Goal: Task Accomplishment & Management: Complete application form

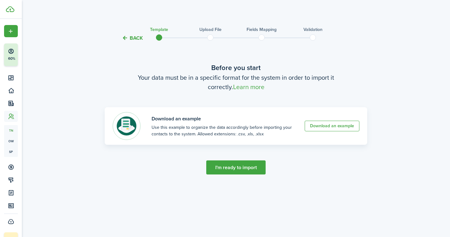
scroll to position [21, 0]
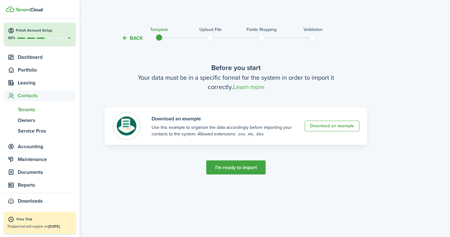
click at [32, 112] on span "Tenants" at bounding box center [47, 109] width 58 height 7
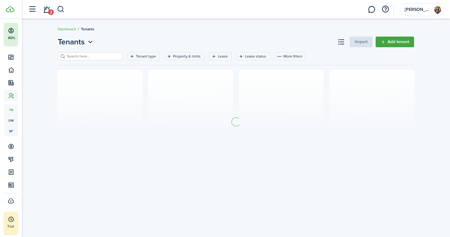
click at [383, 38] on link "Add tenant" at bounding box center [394, 42] width 38 height 11
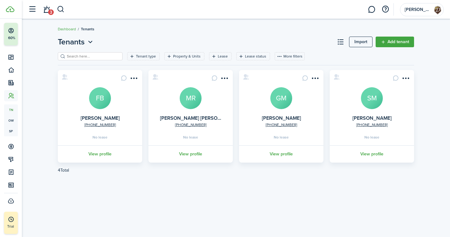
click at [358, 43] on link "Import" at bounding box center [360, 42] width 23 height 11
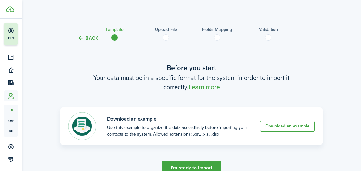
click at [197, 162] on button "I'm ready to import" at bounding box center [191, 167] width 59 height 14
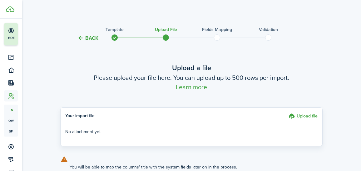
click at [298, 117] on label "Upload file" at bounding box center [303, 116] width 29 height 8
click at [286, 112] on input "Upload file" at bounding box center [286, 112] width 0 height 0
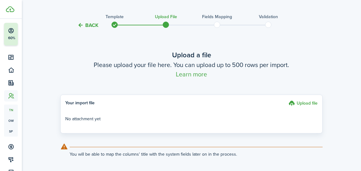
scroll to position [13, 0]
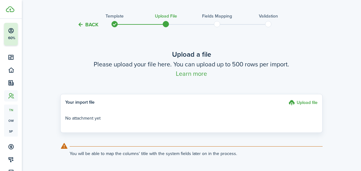
click at [296, 102] on label "Upload file" at bounding box center [303, 103] width 29 height 8
click at [286, 99] on input "Upload file" at bounding box center [286, 99] width 0 height 0
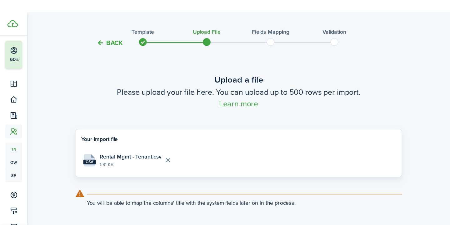
scroll to position [0, 0]
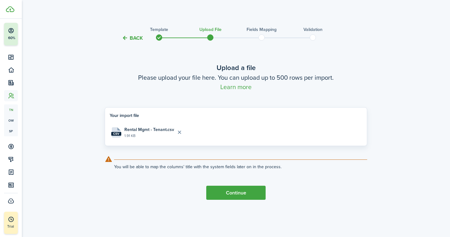
click at [233, 186] on button "Continue" at bounding box center [235, 193] width 59 height 14
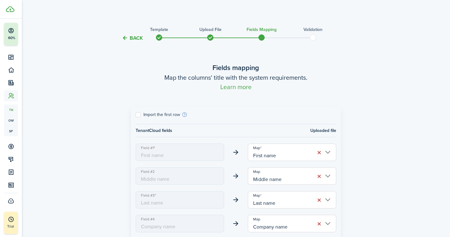
scroll to position [345, 0]
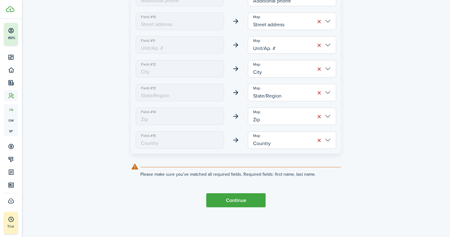
click at [234, 202] on button "Continue" at bounding box center [235, 200] width 59 height 14
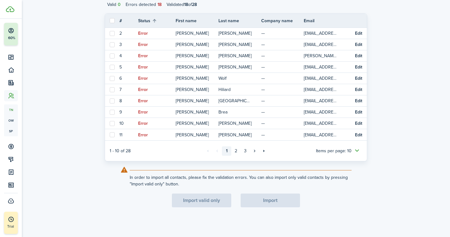
scroll to position [0, 0]
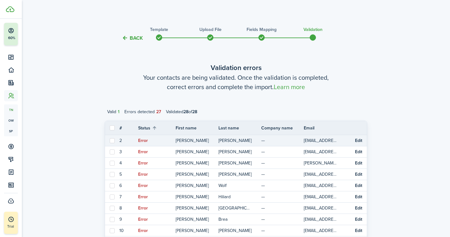
click at [359, 143] on button "Edit" at bounding box center [358, 140] width 7 height 5
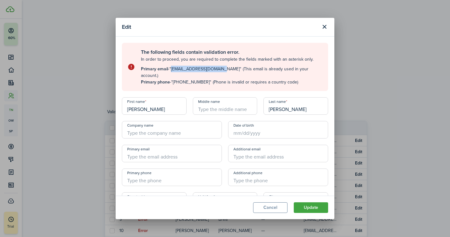
drag, startPoint x: 173, startPoint y: 69, endPoint x: 223, endPoint y: 70, distance: 50.6
click at [223, 70] on span ""[EMAIL_ADDRESS][DOMAIN_NAME]"" at bounding box center [205, 69] width 72 height 7
copy span "[EMAIL_ADDRESS][DOMAIN_NAME]"
click at [150, 145] on input "Primary email" at bounding box center [172, 153] width 100 height 17
paste input "[EMAIL_ADDRESS][DOMAIN_NAME]"
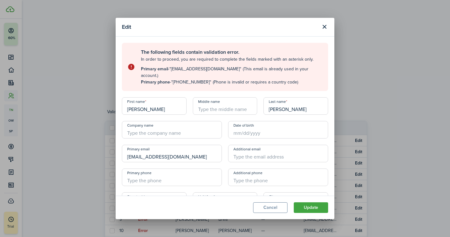
type input "[EMAIL_ADDRESS][DOMAIN_NAME]"
click at [176, 79] on span ""[PHONE_NUMBER]"" at bounding box center [191, 82] width 40 height 7
drag, startPoint x: 176, startPoint y: 75, endPoint x: 200, endPoint y: 74, distance: 24.1
click at [200, 79] on span ""[PHONE_NUMBER]"" at bounding box center [191, 82] width 40 height 7
drag, startPoint x: 201, startPoint y: 76, endPoint x: 175, endPoint y: 75, distance: 25.9
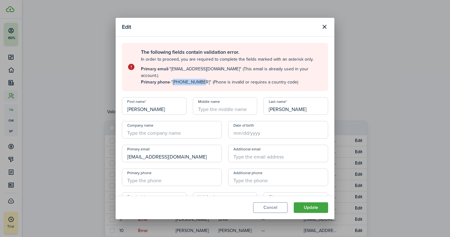
click at [175, 79] on span ""[PHONE_NUMBER]"" at bounding box center [191, 82] width 40 height 7
copy span "[PHONE_NUMBER]"
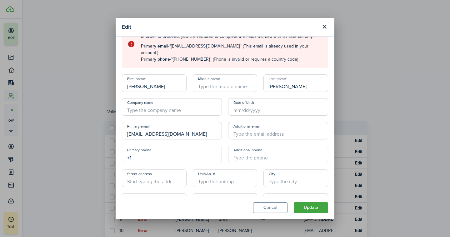
click at [156, 151] on input "+1" at bounding box center [172, 154] width 100 height 17
paste input "[PHONE_NUMBER]"
type input "[PHONE_NUMBER]"
click at [310, 205] on button "Update" at bounding box center [311, 207] width 34 height 11
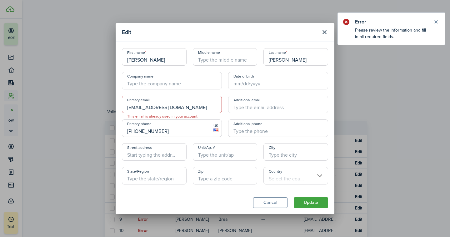
click at [325, 30] on button "Close modal" at bounding box center [324, 32] width 11 height 11
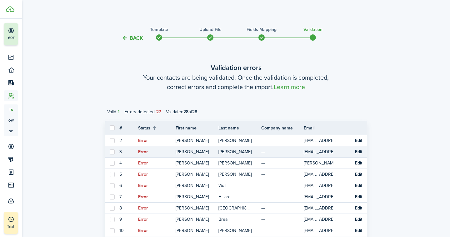
click at [356, 151] on button "Edit" at bounding box center [358, 151] width 7 height 5
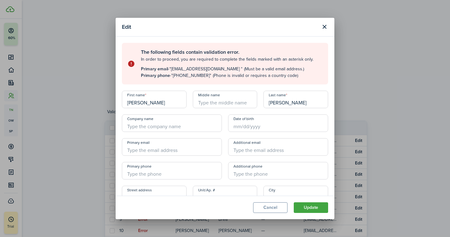
drag, startPoint x: 174, startPoint y: 76, endPoint x: 203, endPoint y: 76, distance: 29.7
click at [203, 76] on span ""[PHONE_NUMBER]"" at bounding box center [191, 75] width 40 height 7
drag, startPoint x: 202, startPoint y: 74, endPoint x: 176, endPoint y: 76, distance: 26.0
click at [176, 76] on span ""[PHONE_NUMBER]"" at bounding box center [191, 75] width 40 height 7
copy span "[PHONE_NUMBER]"
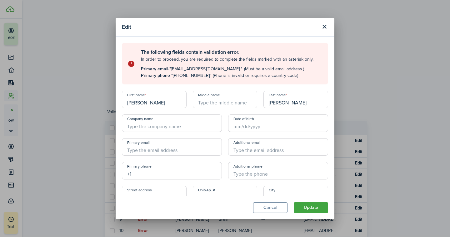
click at [157, 174] on input "+1" at bounding box center [172, 170] width 100 height 17
paste input "783027030"
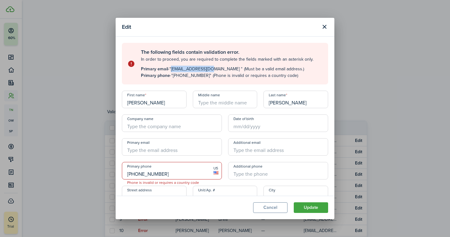
drag, startPoint x: 172, startPoint y: 69, endPoint x: 196, endPoint y: 87, distance: 29.7
click at [214, 70] on span ""[EMAIL_ADDRESS][DOMAIN_NAME] "" at bounding box center [205, 69] width 73 height 7
drag, startPoint x: 133, startPoint y: 174, endPoint x: 123, endPoint y: 174, distance: 10.0
click at [123, 174] on input "[PHONE_NUMBER]" at bounding box center [172, 170] width 100 height 17
click at [313, 203] on button "Update" at bounding box center [311, 207] width 34 height 11
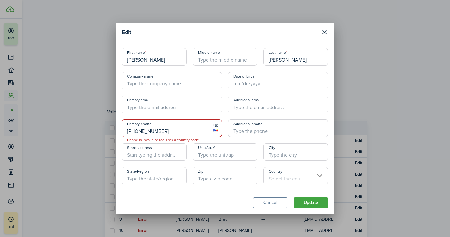
click at [162, 132] on input "[PHONE_NUMBER]" at bounding box center [172, 127] width 100 height 17
click at [319, 203] on button "Update" at bounding box center [311, 202] width 34 height 11
click at [165, 141] on span "Phone is invalid or requires a country code" at bounding box center [163, 140] width 82 height 6
drag, startPoint x: 134, startPoint y: 132, endPoint x: 170, endPoint y: 131, distance: 36.2
click at [170, 131] on input "[PHONE_NUMBER]" at bounding box center [172, 127] width 100 height 17
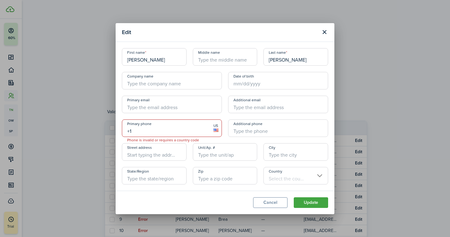
paste input "[PHONE_NUMBER]"
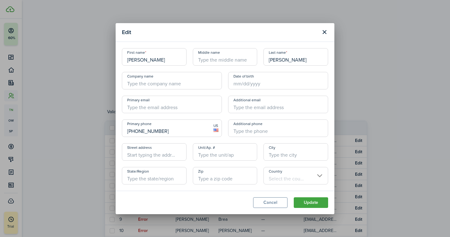
type input "[PHONE_NUMBER]"
click at [318, 205] on button "Update" at bounding box center [311, 202] width 34 height 11
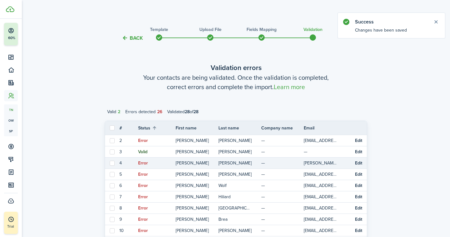
click at [357, 164] on button "Edit" at bounding box center [358, 163] width 7 height 5
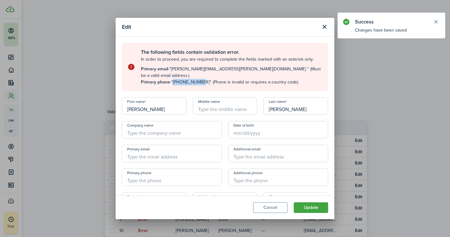
drag, startPoint x: 174, startPoint y: 76, endPoint x: 199, endPoint y: 76, distance: 24.4
click at [199, 79] on span ""[PHONE_NUMBER]"" at bounding box center [191, 82] width 40 height 7
copy span "[PHONE_NUMBER]"
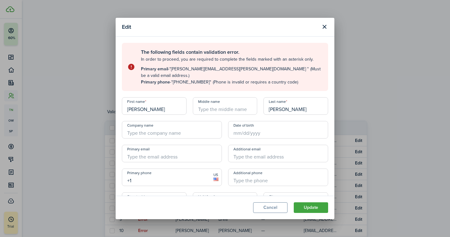
click at [152, 169] on input "+1" at bounding box center [172, 176] width 100 height 17
paste input "9784217210"
type input "[PHONE_NUMBER]"
drag, startPoint x: 157, startPoint y: 171, endPoint x: 107, endPoint y: 171, distance: 50.9
click at [107, 171] on div "Edit The following fields contain validation error. In order to proceed, you ar…" at bounding box center [225, 118] width 450 height 237
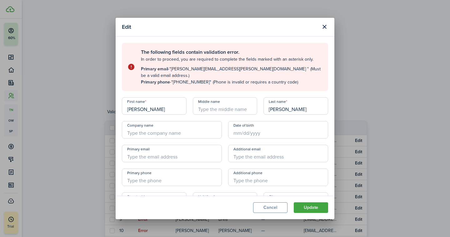
click at [150, 175] on input "Primary phone" at bounding box center [172, 176] width 100 height 17
paste input "[PHONE_NUMBER]"
type input "[PHONE_NUMBER]"
drag, startPoint x: 173, startPoint y: 70, endPoint x: 224, endPoint y: 71, distance: 51.2
click at [224, 71] on span ""[PERSON_NAME][EMAIL_ADDRESS][PERSON_NAME][DOMAIN_NAME] "" at bounding box center [238, 69] width 139 height 7
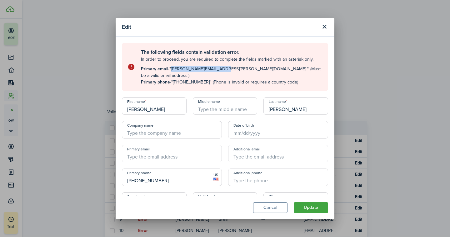
copy span "[PERSON_NAME][EMAIL_ADDRESS][PERSON_NAME][DOMAIN_NAME]"
click at [161, 151] on input "Primary email" at bounding box center [172, 153] width 100 height 17
paste input "[PERSON_NAME][EMAIL_ADDRESS][PERSON_NAME][DOMAIN_NAME]"
type input "[PERSON_NAME][EMAIL_ADDRESS][PERSON_NAME][DOMAIN_NAME]"
click at [300, 207] on button "Update" at bounding box center [311, 207] width 34 height 11
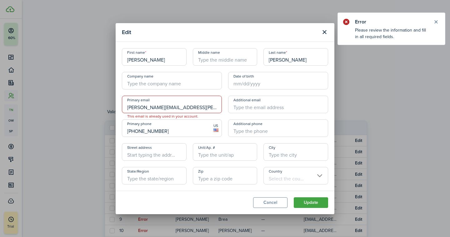
click at [322, 33] on button "Close modal" at bounding box center [324, 32] width 11 height 11
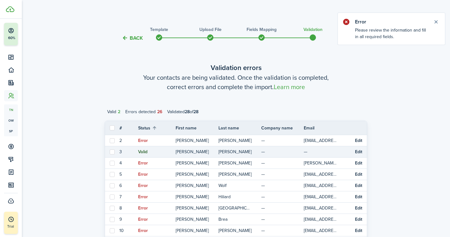
scroll to position [16, 0]
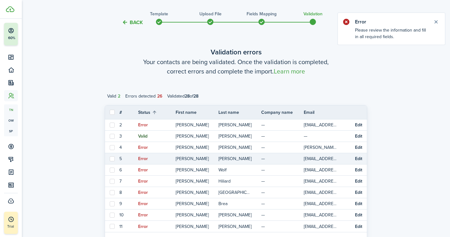
click at [357, 159] on button "Edit" at bounding box center [358, 158] width 7 height 5
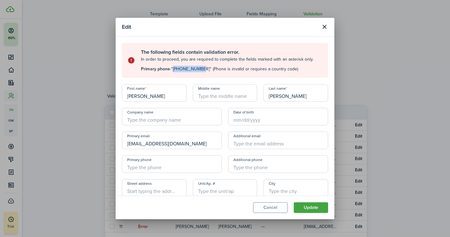
drag, startPoint x: 175, startPoint y: 68, endPoint x: 202, endPoint y: 68, distance: 26.9
click at [202, 68] on span ""[PHONE_NUMBER]"" at bounding box center [191, 69] width 40 height 7
copy span "[PHONE_NUMBER]"
click at [164, 164] on input "+1" at bounding box center [172, 163] width 100 height 17
click at [166, 169] on input "+1" at bounding box center [172, 163] width 100 height 17
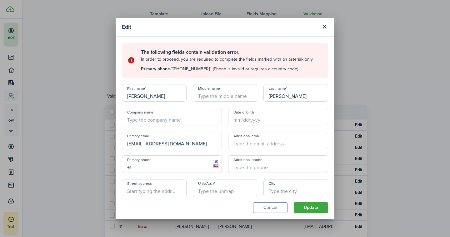
paste input "[PHONE_NUMBER]"
type input "[PHONE_NUMBER]"
click at [311, 209] on button "Update" at bounding box center [311, 207] width 34 height 11
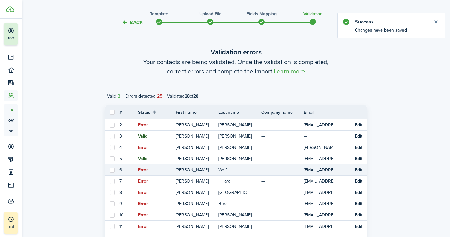
click at [359, 169] on button "Edit" at bounding box center [358, 169] width 7 height 5
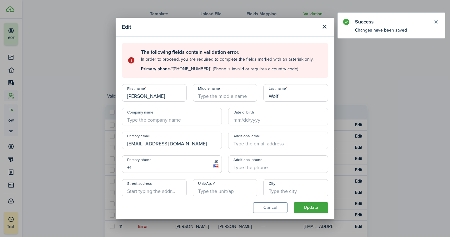
click at [153, 166] on input "+1" at bounding box center [172, 163] width 100 height 17
drag, startPoint x: 175, startPoint y: 68, endPoint x: 200, endPoint y: 70, distance: 25.0
click at [200, 70] on span ""[PHONE_NUMBER]"" at bounding box center [191, 69] width 40 height 7
copy span "[PHONE_NUMBER]"
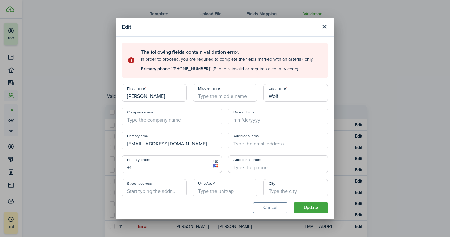
click at [150, 165] on input "+1" at bounding box center [172, 163] width 100 height 17
paste input "[PHONE_NUMBER]"
type input "[PHONE_NUMBER]"
click at [309, 204] on button "Update" at bounding box center [311, 207] width 34 height 11
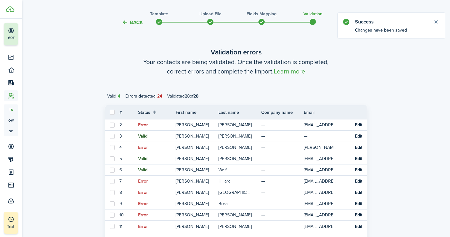
scroll to position [51, 0]
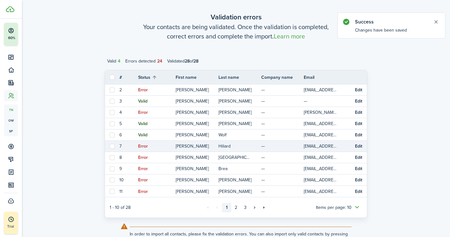
click at [357, 145] on button "Edit" at bounding box center [358, 146] width 7 height 5
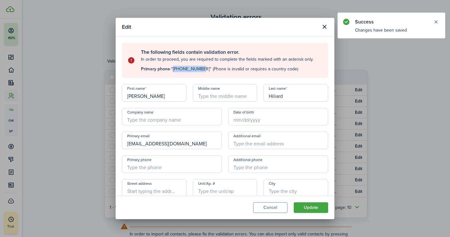
drag, startPoint x: 175, startPoint y: 69, endPoint x: 199, endPoint y: 69, distance: 23.7
click at [199, 69] on span ""[PHONE_NUMBER]"" at bounding box center [191, 69] width 40 height 7
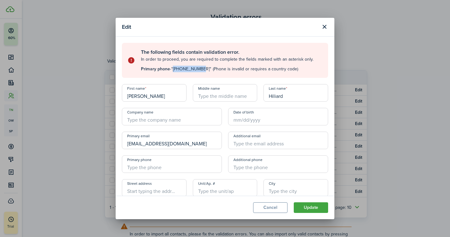
copy span "[PHONE_NUMBER]"
click at [149, 167] on input "+1" at bounding box center [172, 163] width 100 height 17
paste input "[PHONE_NUMBER]"
type input "[PHONE_NUMBER]"
click at [309, 210] on button "Update" at bounding box center [311, 207] width 34 height 11
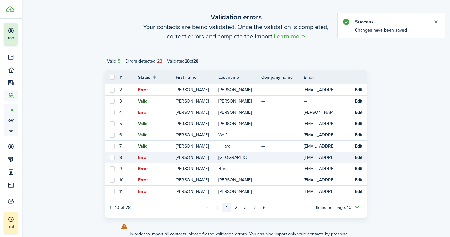
click at [357, 158] on button "Edit" at bounding box center [358, 157] width 7 height 5
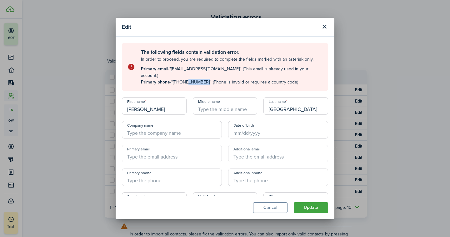
drag, startPoint x: 185, startPoint y: 76, endPoint x: 204, endPoint y: 77, distance: 19.7
click at [204, 79] on span ""[PHONE_NUMBER]"" at bounding box center [191, 82] width 40 height 7
click at [149, 175] on input "+1" at bounding box center [172, 176] width 100 height 17
paste input "text"
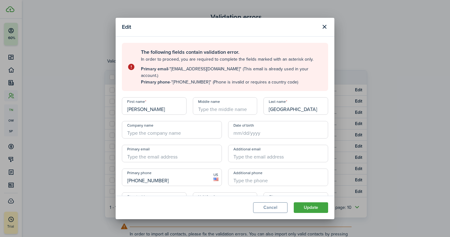
type input "[PHONE_NUMBER]"
drag, startPoint x: 173, startPoint y: 67, endPoint x: 210, endPoint y: 71, distance: 37.3
click at [210, 71] on span ""[EMAIL_ADDRESS][DOMAIN_NAME]"" at bounding box center [205, 69] width 72 height 7
drag, startPoint x: 210, startPoint y: 70, endPoint x: 173, endPoint y: 70, distance: 37.5
click at [173, 70] on span ""[EMAIL_ADDRESS][DOMAIN_NAME]"" at bounding box center [205, 69] width 72 height 7
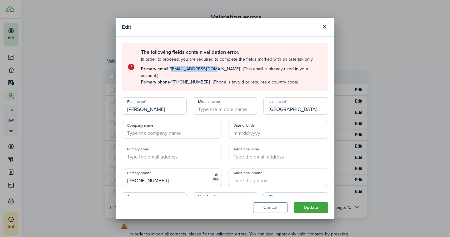
copy span "[EMAIL_ADDRESS][DOMAIN_NAME]""
click at [318, 211] on button "Update" at bounding box center [311, 207] width 34 height 11
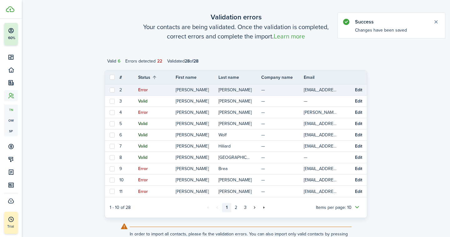
click at [359, 92] on button "Edit" at bounding box center [358, 89] width 7 height 5
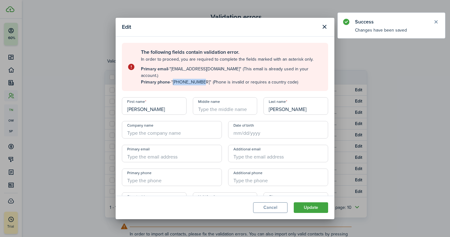
drag, startPoint x: 174, startPoint y: 75, endPoint x: 201, endPoint y: 74, distance: 26.3
click at [201, 79] on span ""[PHONE_NUMBER]"" at bounding box center [191, 82] width 40 height 7
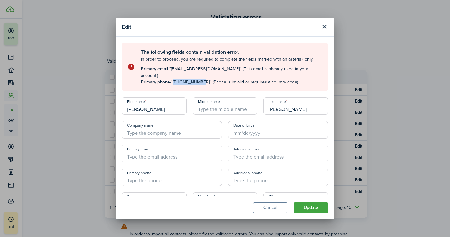
copy span "[PHONE_NUMBER]"
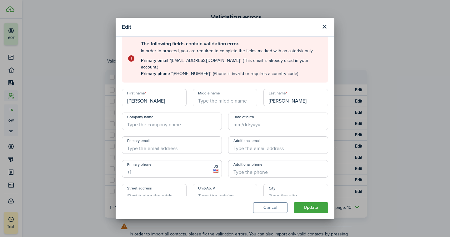
click at [137, 162] on input "+1" at bounding box center [172, 168] width 100 height 17
paste input "[PHONE_NUMBER]"
type input "[PHONE_NUMBER]"
click at [301, 206] on button "Update" at bounding box center [311, 207] width 34 height 11
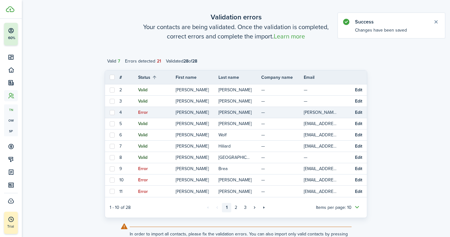
click at [358, 112] on button "Edit" at bounding box center [358, 112] width 7 height 5
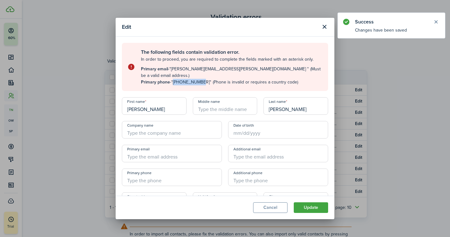
drag, startPoint x: 175, startPoint y: 75, endPoint x: 199, endPoint y: 77, distance: 24.4
click at [199, 79] on span ""[PHONE_NUMBER]"" at bounding box center [191, 82] width 40 height 7
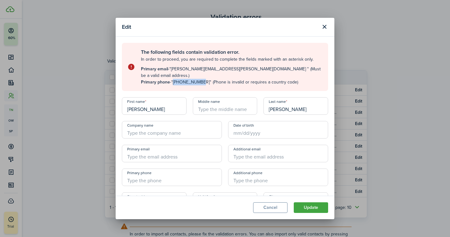
scroll to position [37, 0]
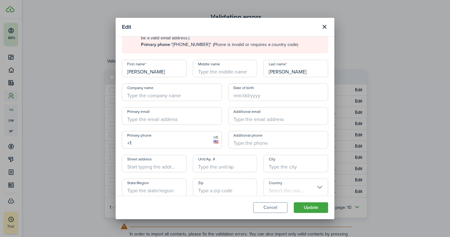
click at [151, 137] on input "+1" at bounding box center [172, 139] width 100 height 17
paste input "[PHONE_NUMBER]"
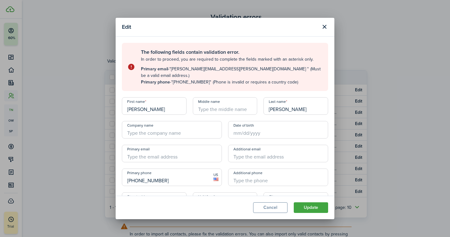
type input "[PHONE_NUMBER]"
click at [294, 206] on button "Update" at bounding box center [311, 207] width 34 height 11
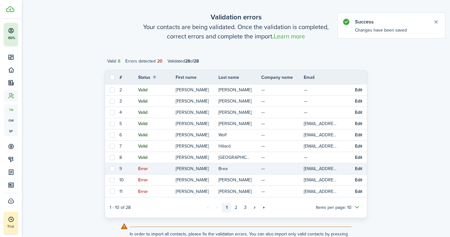
click at [359, 169] on button "Edit" at bounding box center [358, 168] width 7 height 5
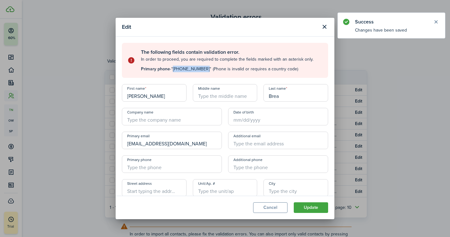
drag, startPoint x: 175, startPoint y: 69, endPoint x: 203, endPoint y: 70, distance: 28.1
click at [203, 70] on span ""[PHONE_NUMBER]"" at bounding box center [191, 69] width 40 height 7
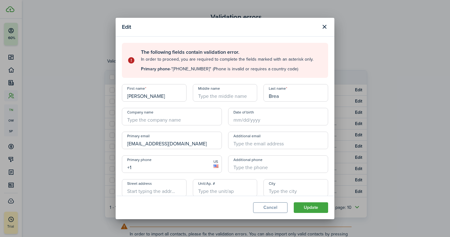
click at [158, 171] on input "+1" at bounding box center [172, 163] width 100 height 17
paste input "[PHONE_NUMBER]"
type input "[PHONE_NUMBER]"
click at [319, 206] on button "Update" at bounding box center [311, 207] width 34 height 11
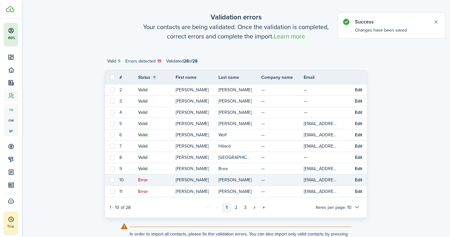
click at [360, 179] on button "Edit" at bounding box center [358, 179] width 7 height 5
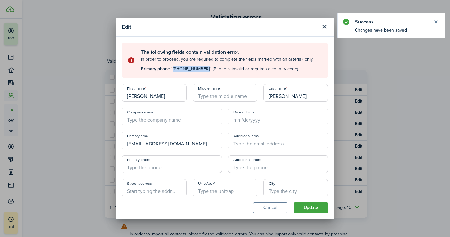
drag, startPoint x: 175, startPoint y: 70, endPoint x: 204, endPoint y: 70, distance: 29.1
click at [204, 70] on span ""[PHONE_NUMBER]"" at bounding box center [191, 69] width 40 height 7
click at [141, 171] on input "+1" at bounding box center [172, 163] width 100 height 17
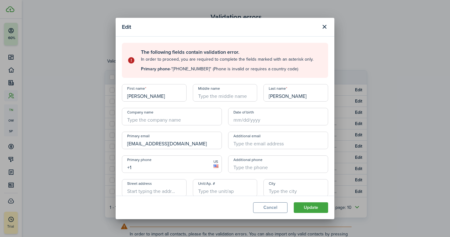
paste input "[PHONE_NUMBER]"
type input "[PHONE_NUMBER]"
click at [308, 211] on button "Update" at bounding box center [311, 207] width 34 height 11
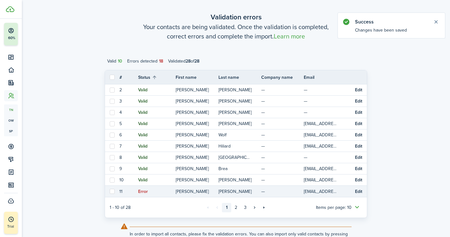
click at [358, 191] on button "Edit" at bounding box center [358, 191] width 7 height 5
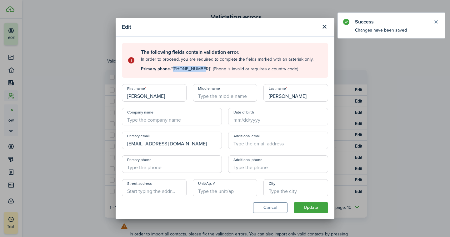
drag, startPoint x: 175, startPoint y: 69, endPoint x: 201, endPoint y: 69, distance: 26.2
click at [201, 69] on span ""[PHONE_NUMBER]"" at bounding box center [191, 69] width 40 height 7
click at [154, 166] on input "+1" at bounding box center [172, 163] width 100 height 17
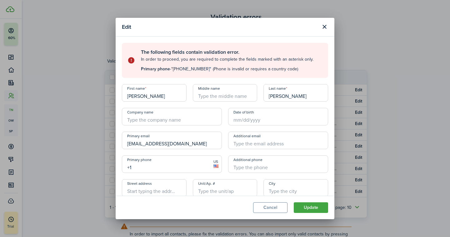
paste input "[PHONE_NUMBER]"
type input "[PHONE_NUMBER]"
click at [315, 210] on button "Update" at bounding box center [311, 207] width 34 height 11
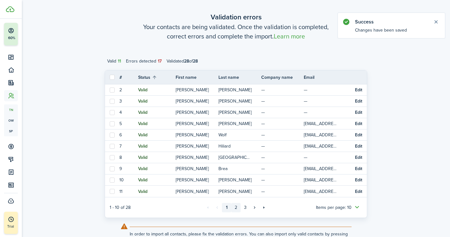
click at [237, 207] on link "2" at bounding box center [235, 207] width 9 height 9
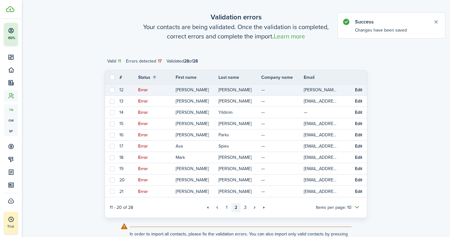
click at [359, 87] on td "Edit" at bounding box center [361, 90] width 12 height 8
click at [360, 92] on button "Edit" at bounding box center [358, 89] width 7 height 5
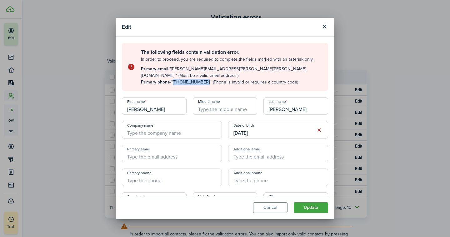
drag, startPoint x: 175, startPoint y: 75, endPoint x: 204, endPoint y: 78, distance: 29.5
click at [204, 79] on span ""[PHONE_NUMBER]"" at bounding box center [191, 82] width 40 height 7
click at [143, 175] on input "+1" at bounding box center [172, 176] width 100 height 17
paste input "[PHONE_NUMBER]"
type input "[PHONE_NUMBER]"
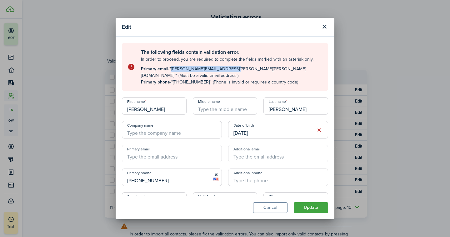
drag, startPoint x: 173, startPoint y: 69, endPoint x: 232, endPoint y: 69, distance: 59.0
click at [232, 69] on span ""[PERSON_NAME][EMAIL_ADDRESS][PERSON_NAME][PERSON_NAME][DOMAIN_NAME] "" at bounding box center [223, 72] width 165 height 13
click at [135, 148] on input "Primary email" at bounding box center [172, 153] width 100 height 17
paste input "[PERSON_NAME][EMAIL_ADDRESS][PERSON_NAME][PERSON_NAME][DOMAIN_NAME]"
type input "[PERSON_NAME][EMAIL_ADDRESS][PERSON_NAME][PERSON_NAME][DOMAIN_NAME]"
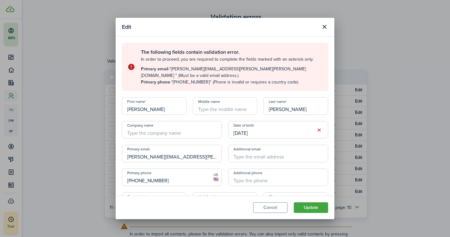
click at [321, 201] on modal-footer "Cancel Update" at bounding box center [225, 207] width 219 height 23
click at [320, 207] on button "Update" at bounding box center [311, 207] width 34 height 11
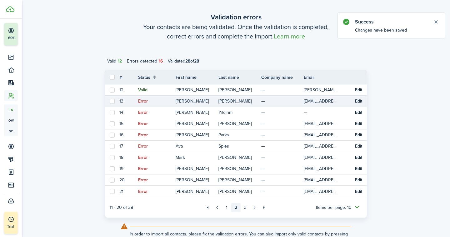
click at [359, 102] on button "Edit" at bounding box center [358, 101] width 7 height 5
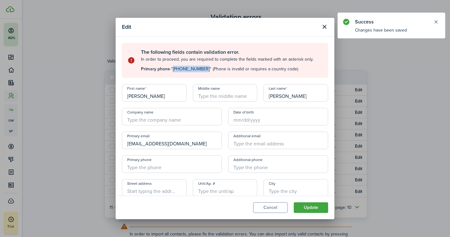
drag, startPoint x: 175, startPoint y: 69, endPoint x: 204, endPoint y: 70, distance: 29.4
click at [204, 70] on span ""[PHONE_NUMBER]"" at bounding box center [191, 69] width 40 height 7
click at [150, 164] on input "+1" at bounding box center [172, 163] width 100 height 17
paste input "[PHONE_NUMBER]"
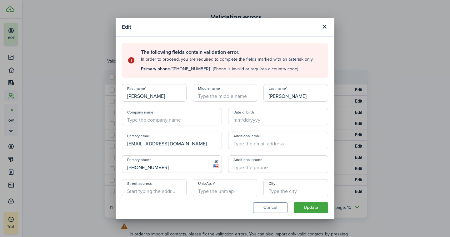
type input "[PHONE_NUMBER]"
click at [317, 213] on modal-footer "Cancel Update" at bounding box center [225, 207] width 219 height 23
click at [314, 207] on button "Update" at bounding box center [311, 207] width 34 height 11
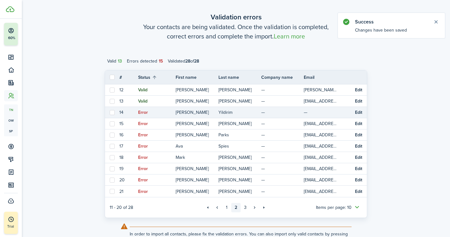
click at [357, 112] on button "Edit" at bounding box center [358, 112] width 7 height 5
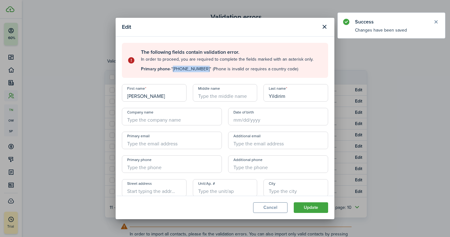
drag, startPoint x: 175, startPoint y: 69, endPoint x: 203, endPoint y: 71, distance: 28.5
click at [203, 71] on span ""[PHONE_NUMBER]"" at bounding box center [191, 69] width 40 height 7
click at [143, 164] on input "+1" at bounding box center [172, 163] width 100 height 17
paste input "[PHONE_NUMBER]"
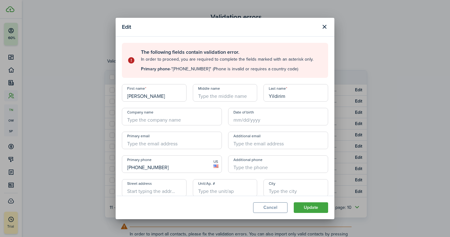
type input "[PHONE_NUMBER]"
click at [315, 205] on button "Update" at bounding box center [311, 207] width 34 height 11
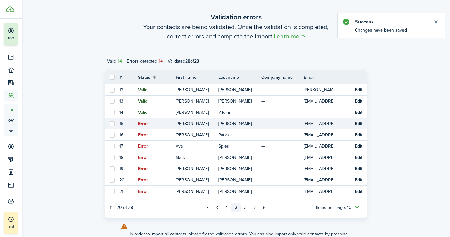
click at [358, 123] on button "Edit" at bounding box center [358, 123] width 7 height 5
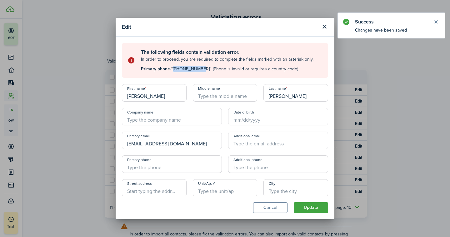
drag, startPoint x: 175, startPoint y: 70, endPoint x: 201, endPoint y: 69, distance: 25.9
click at [201, 69] on span ""[PHONE_NUMBER]"" at bounding box center [191, 69] width 40 height 7
click at [138, 167] on input "+1" at bounding box center [172, 163] width 100 height 17
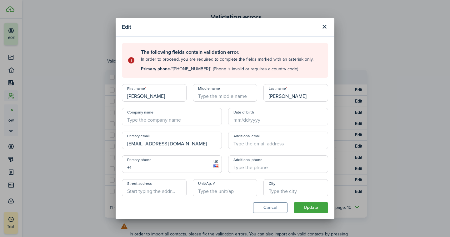
paste input "[PHONE_NUMBER]"
type input "[PHONE_NUMBER]"
click at [313, 206] on button "Update" at bounding box center [311, 207] width 34 height 11
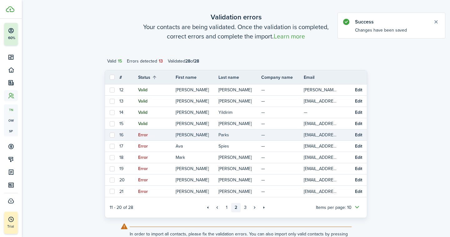
click at [358, 135] on button "Edit" at bounding box center [358, 134] width 7 height 5
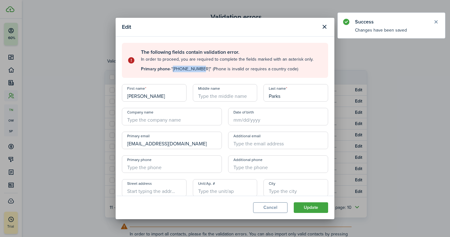
drag, startPoint x: 176, startPoint y: 68, endPoint x: 201, endPoint y: 70, distance: 24.7
click at [201, 70] on span ""[PHONE_NUMBER]"" at bounding box center [191, 69] width 40 height 7
click at [154, 171] on input "+1" at bounding box center [172, 163] width 100 height 17
paste input "[PHONE_NUMBER]"
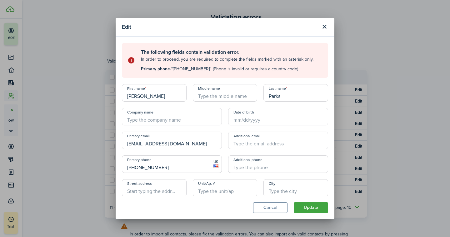
type input "[PHONE_NUMBER]"
click at [318, 211] on button "Update" at bounding box center [311, 207] width 34 height 11
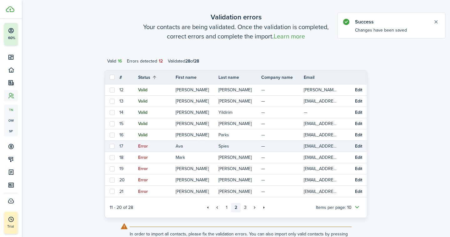
click at [356, 145] on button "Edit" at bounding box center [358, 146] width 7 height 5
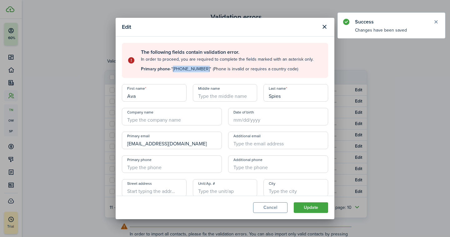
drag, startPoint x: 174, startPoint y: 71, endPoint x: 203, endPoint y: 72, distance: 28.4
click at [203, 72] on span ""[PHONE_NUMBER]"" at bounding box center [191, 69] width 40 height 7
click at [161, 171] on input "Primary phone" at bounding box center [172, 163] width 100 height 17
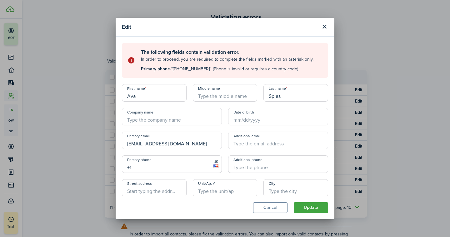
paste input "[PHONE_NUMBER]"
type input "[PHONE_NUMBER]"
click at [314, 207] on button "Update" at bounding box center [311, 207] width 34 height 11
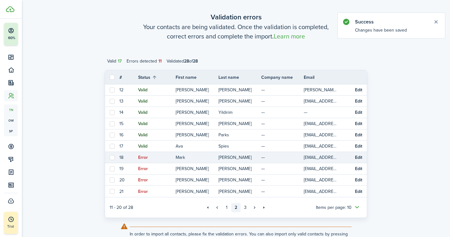
click at [357, 158] on button "Edit" at bounding box center [358, 157] width 7 height 5
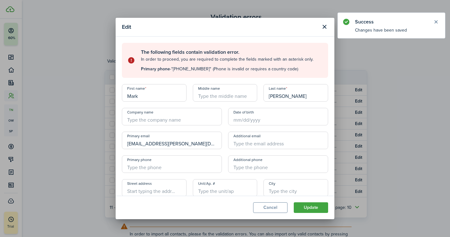
drag, startPoint x: 175, startPoint y: 71, endPoint x: 202, endPoint y: 69, distance: 27.5
click at [202, 69] on span ""[PHONE_NUMBER]"" at bounding box center [191, 69] width 40 height 7
drag, startPoint x: 203, startPoint y: 69, endPoint x: 175, endPoint y: 70, distance: 27.8
click at [175, 70] on span ""[PHONE_NUMBER]"" at bounding box center [191, 69] width 40 height 7
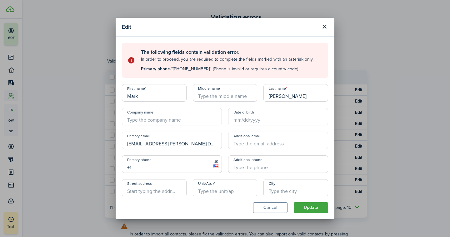
click at [161, 170] on input "+1" at bounding box center [172, 163] width 100 height 17
paste input "[PHONE_NUMBER]"
type input "[PHONE_NUMBER]"
click at [319, 208] on button "Update" at bounding box center [311, 207] width 34 height 11
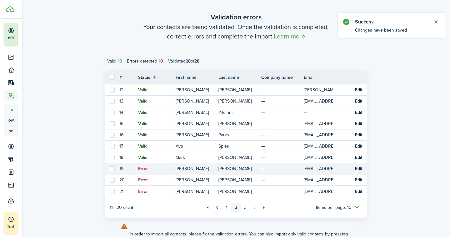
click at [358, 168] on button "Edit" at bounding box center [358, 168] width 7 height 5
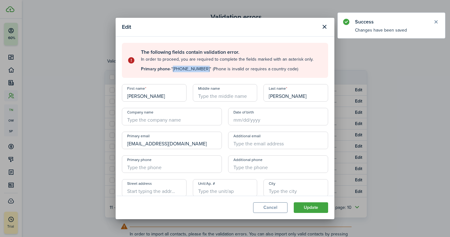
drag, startPoint x: 174, startPoint y: 68, endPoint x: 205, endPoint y: 69, distance: 30.6
click at [205, 69] on span ""[PHONE_NUMBER]"" at bounding box center [191, 69] width 40 height 7
click at [155, 167] on input "+1" at bounding box center [172, 163] width 100 height 17
paste input "[PHONE_NUMBER]"
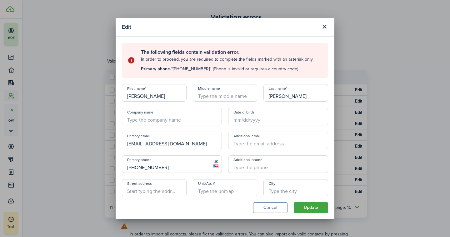
type input "[PHONE_NUMBER]"
click at [306, 210] on button "Update" at bounding box center [311, 207] width 34 height 11
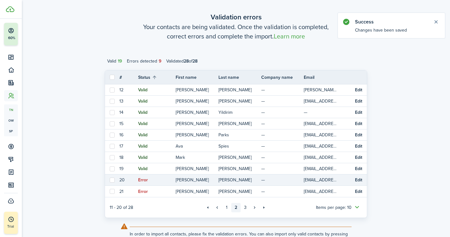
click at [357, 179] on button "Edit" at bounding box center [358, 179] width 7 height 5
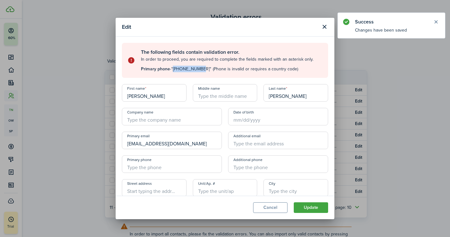
drag, startPoint x: 175, startPoint y: 69, endPoint x: 202, endPoint y: 68, distance: 26.6
click at [202, 68] on span ""[PHONE_NUMBER]"" at bounding box center [191, 69] width 40 height 7
click at [158, 166] on input "+1" at bounding box center [172, 163] width 100 height 17
paste input "[PHONE_NUMBER]"
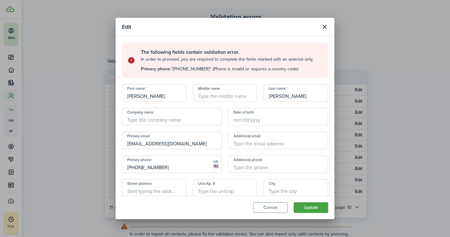
type input "[PHONE_NUMBER]"
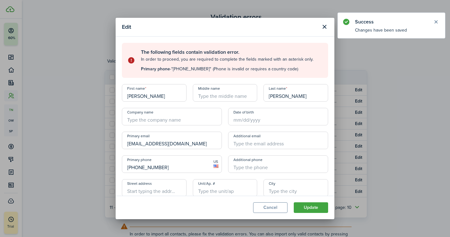
click at [324, 206] on button "Update" at bounding box center [311, 207] width 34 height 11
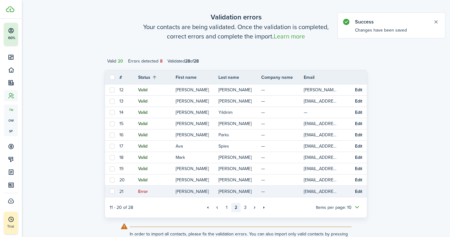
click at [359, 191] on button "Edit" at bounding box center [358, 191] width 7 height 5
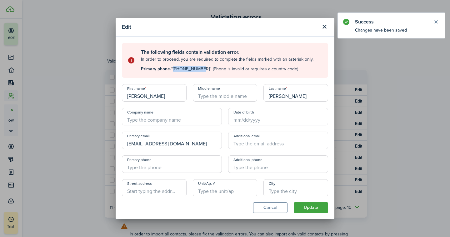
drag, startPoint x: 175, startPoint y: 68, endPoint x: 201, endPoint y: 69, distance: 25.6
click at [201, 69] on span ""[PHONE_NUMBER]"" at bounding box center [191, 69] width 40 height 7
click at [169, 170] on input "+1" at bounding box center [172, 163] width 100 height 17
paste input "[PHONE_NUMBER]"
type input "[PHONE_NUMBER]"
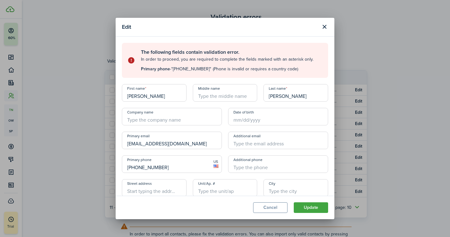
click at [303, 209] on button "Update" at bounding box center [311, 207] width 34 height 11
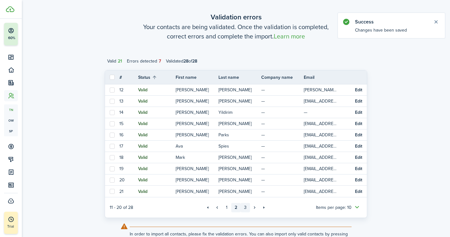
click at [246, 209] on link "3" at bounding box center [245, 207] width 9 height 9
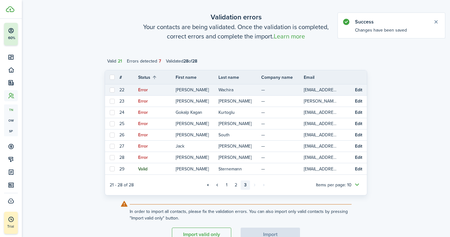
click at [357, 90] on button "Edit" at bounding box center [358, 89] width 7 height 5
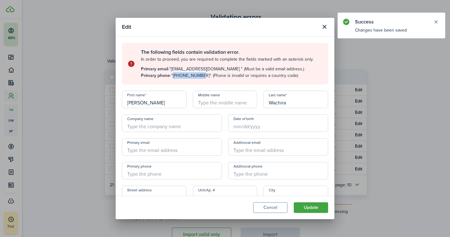
drag, startPoint x: 175, startPoint y: 75, endPoint x: 201, endPoint y: 75, distance: 26.6
click at [201, 75] on span ""[PHONE_NUMBER]"" at bounding box center [191, 75] width 40 height 7
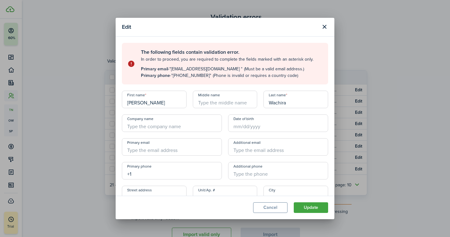
click at [147, 170] on input "+1" at bounding box center [172, 170] width 100 height 17
paste input "[PHONE_NUMBER]"
type input "[PHONE_NUMBER]"
drag, startPoint x: 173, startPoint y: 68, endPoint x: 219, endPoint y: 69, distance: 46.2
click at [219, 69] on span ""[EMAIL_ADDRESS][DOMAIN_NAME] "" at bounding box center [205, 69] width 73 height 7
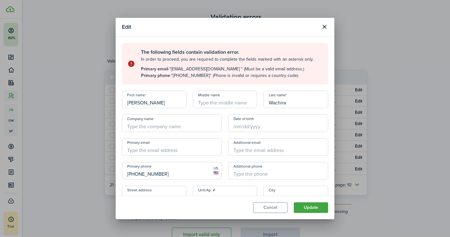
click at [166, 148] on input "Primary email" at bounding box center [172, 146] width 100 height 17
paste input "[EMAIL_ADDRESS][DOMAIN_NAME]"
type input "[EMAIL_ADDRESS][DOMAIN_NAME]"
click at [303, 206] on button "Update" at bounding box center [311, 207] width 34 height 11
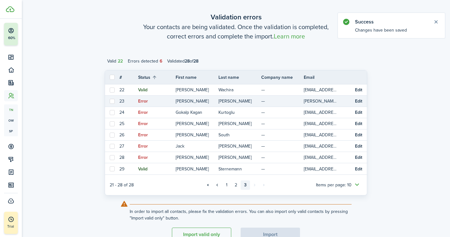
click at [358, 101] on button "Edit" at bounding box center [358, 101] width 7 height 5
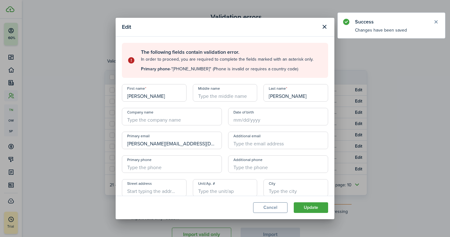
drag, startPoint x: 175, startPoint y: 68, endPoint x: 200, endPoint y: 70, distance: 24.7
click at [200, 70] on span ""[PHONE_NUMBER]"" at bounding box center [191, 69] width 40 height 7
click at [202, 70] on span ""[PHONE_NUMBER]"" at bounding box center [191, 69] width 40 height 7
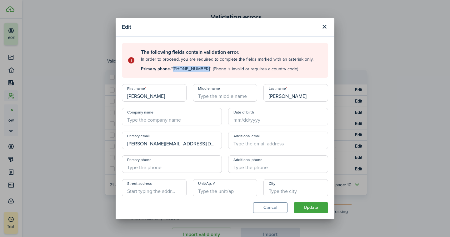
drag, startPoint x: 203, startPoint y: 70, endPoint x: 175, endPoint y: 70, distance: 28.4
click at [175, 70] on span ""[PHONE_NUMBER]"" at bounding box center [191, 69] width 40 height 7
click at [171, 166] on input "+1" at bounding box center [172, 163] width 100 height 17
paste input "[PHONE_NUMBER]"
type input "[PHONE_NUMBER]"
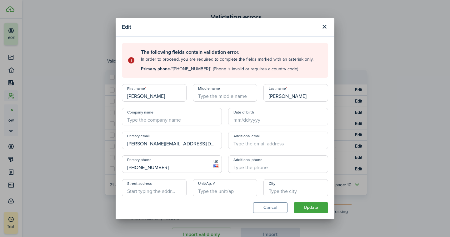
click at [310, 208] on button "Update" at bounding box center [311, 207] width 34 height 11
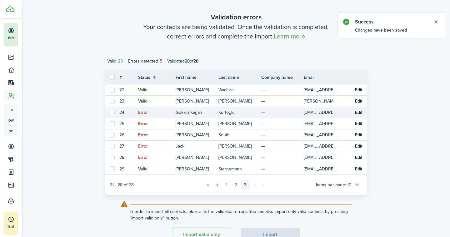
click at [360, 113] on button "Edit" at bounding box center [358, 112] width 7 height 5
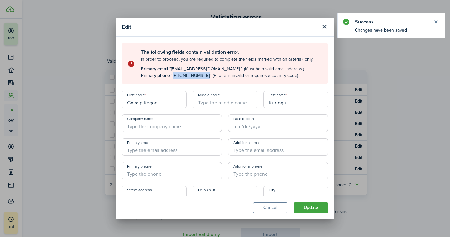
drag, startPoint x: 174, startPoint y: 75, endPoint x: 204, endPoint y: 77, distance: 29.4
click at [204, 77] on span ""[PHONE_NUMBER]"" at bounding box center [191, 75] width 40 height 7
click at [169, 171] on input "+1" at bounding box center [172, 170] width 100 height 17
paste input "[PHONE_NUMBER]"
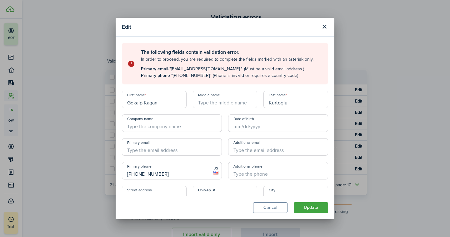
type input "[PHONE_NUMBER]"
drag, startPoint x: 173, startPoint y: 70, endPoint x: 225, endPoint y: 70, distance: 51.5
click at [225, 70] on span ""[EMAIL_ADDRESS][DOMAIN_NAME] "" at bounding box center [205, 69] width 73 height 7
click at [166, 152] on input "Primary email" at bounding box center [172, 146] width 100 height 17
paste input "[EMAIL_ADDRESS][DOMAIN_NAME]"
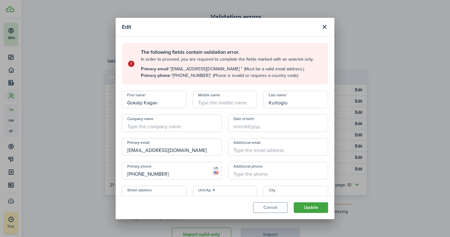
type input "[EMAIL_ADDRESS][DOMAIN_NAME]"
click at [306, 210] on button "Update" at bounding box center [311, 207] width 34 height 11
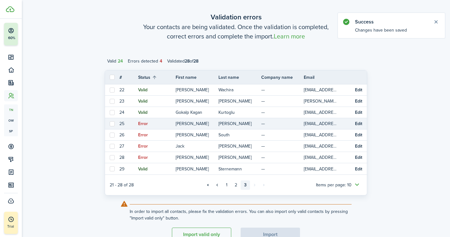
click at [360, 124] on button "Edit" at bounding box center [358, 123] width 7 height 5
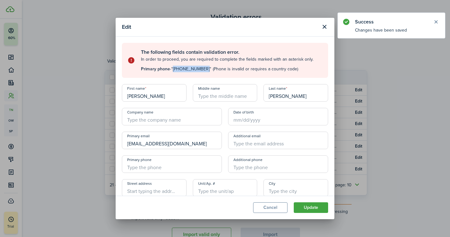
drag, startPoint x: 174, startPoint y: 69, endPoint x: 202, endPoint y: 69, distance: 28.1
click at [202, 69] on span ""[PHONE_NUMBER]"" at bounding box center [191, 69] width 40 height 7
click at [142, 167] on input "+1" at bounding box center [172, 163] width 100 height 17
paste input "[PHONE_NUMBER]"
type input "[PHONE_NUMBER]"
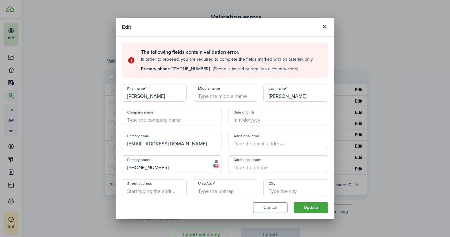
click at [307, 212] on button "Update" at bounding box center [311, 207] width 34 height 11
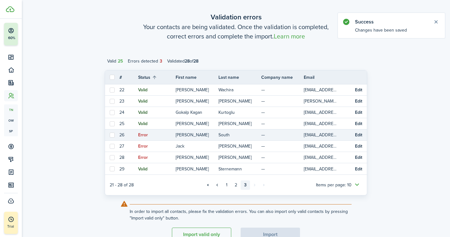
click at [358, 136] on button "Edit" at bounding box center [358, 134] width 7 height 5
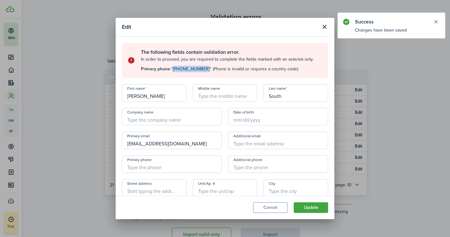
drag, startPoint x: 175, startPoint y: 71, endPoint x: 203, endPoint y: 68, distance: 28.6
click at [203, 68] on span ""[PHONE_NUMBER]"" at bounding box center [191, 69] width 40 height 7
click at [148, 166] on input "+1" at bounding box center [172, 163] width 100 height 17
paste input "[PHONE_NUMBER]"
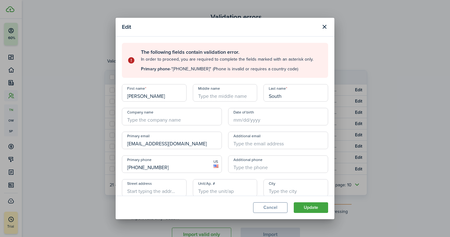
type input "[PHONE_NUMBER]"
click at [313, 204] on button "Update" at bounding box center [311, 207] width 34 height 11
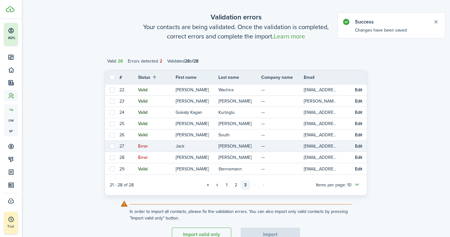
click at [362, 145] on td "Edit" at bounding box center [361, 146] width 12 height 8
click at [358, 148] on button "Edit" at bounding box center [358, 146] width 7 height 5
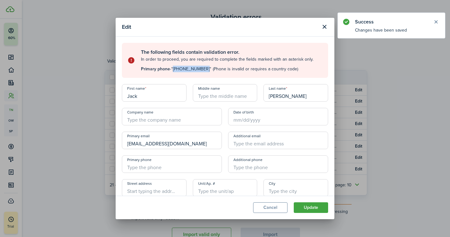
drag, startPoint x: 176, startPoint y: 69, endPoint x: 204, endPoint y: 68, distance: 27.8
click at [204, 68] on span ""[PHONE_NUMBER]"" at bounding box center [191, 69] width 40 height 7
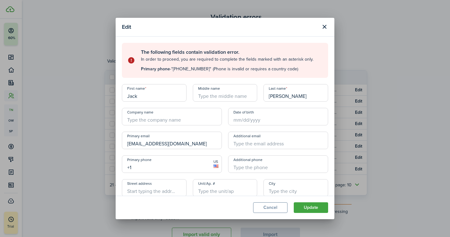
click at [146, 169] on input "+1" at bounding box center [172, 163] width 100 height 17
paste input "[PHONE_NUMBER]"
type input "[PHONE_NUMBER]"
click at [309, 209] on button "Update" at bounding box center [311, 207] width 34 height 11
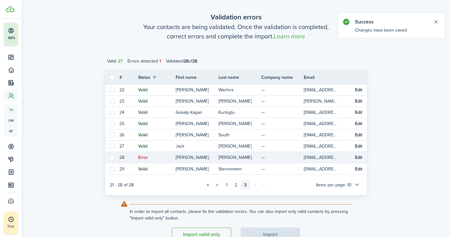
click at [359, 156] on button "Edit" at bounding box center [358, 157] width 7 height 5
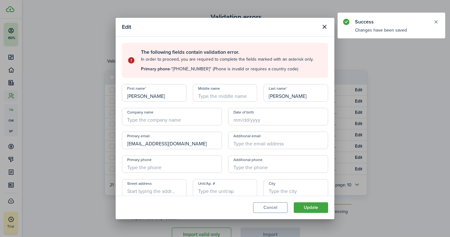
scroll to position [1, 0]
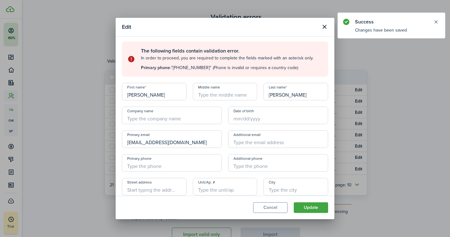
drag, startPoint x: 175, startPoint y: 67, endPoint x: 202, endPoint y: 67, distance: 26.9
click at [202, 67] on span ""[PHONE_NUMBER]"" at bounding box center [191, 67] width 40 height 7
drag, startPoint x: 202, startPoint y: 67, endPoint x: 175, endPoint y: 68, distance: 27.2
click at [175, 68] on span ""[PHONE_NUMBER]"" at bounding box center [191, 67] width 40 height 7
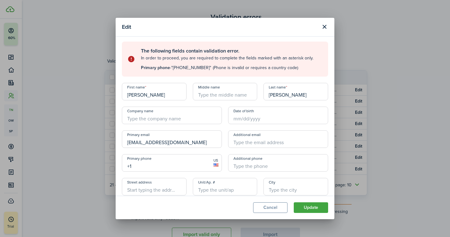
click at [170, 163] on input "+1" at bounding box center [172, 162] width 100 height 17
paste input "[PHONE_NUMBER]"
type input "[PHONE_NUMBER]"
click at [308, 207] on button "Update" at bounding box center [311, 207] width 34 height 11
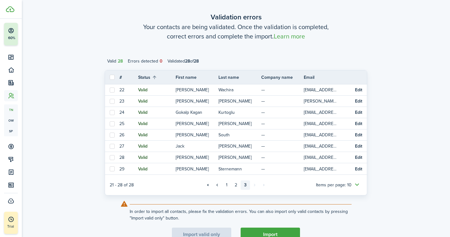
click at [284, 233] on button "Import" at bounding box center [270, 234] width 59 height 14
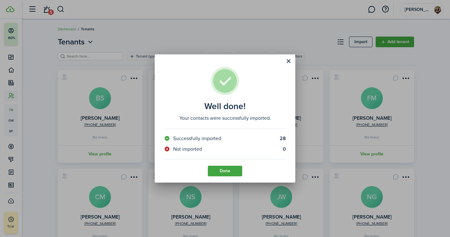
click at [288, 62] on button "Close modal" at bounding box center [288, 61] width 11 height 11
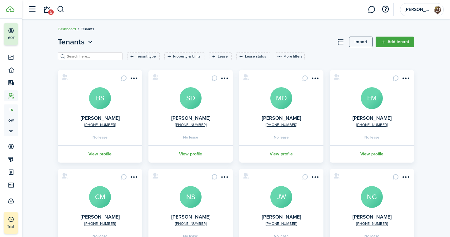
click at [86, 56] on input "search" at bounding box center [92, 56] width 55 height 6
type input "[PERSON_NAME]"
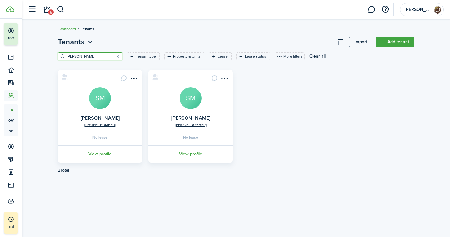
click at [110, 154] on link "View profile" at bounding box center [100, 153] width 86 height 17
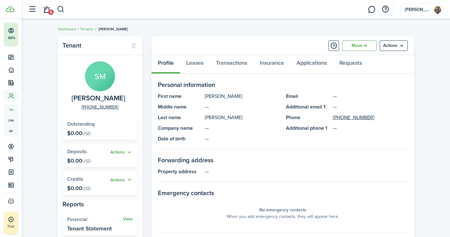
click at [406, 47] on menu-btn "Actions" at bounding box center [394, 45] width 28 height 11
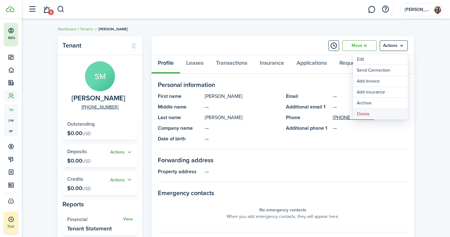
click at [379, 116] on button "Delete" at bounding box center [380, 114] width 55 height 11
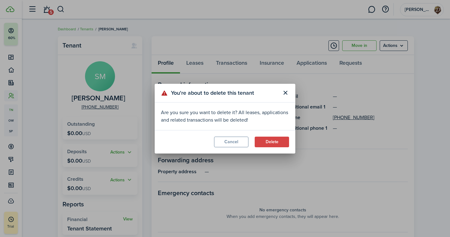
click at [285, 139] on button "Delete" at bounding box center [272, 142] width 34 height 11
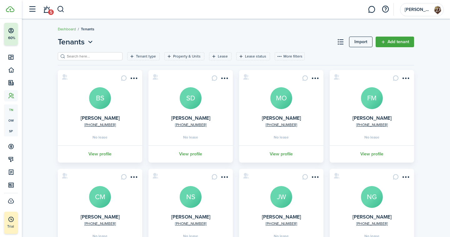
click at [108, 55] on input "search" at bounding box center [92, 56] width 55 height 6
type input "[PERSON_NAME]"
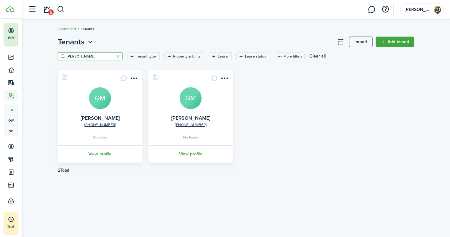
click at [133, 79] on menu-btn-icon "Open menu" at bounding box center [133, 78] width 11 height 11
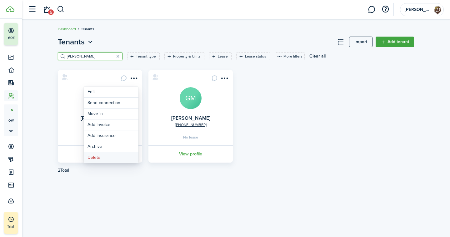
click at [121, 159] on button "Delete" at bounding box center [111, 157] width 55 height 11
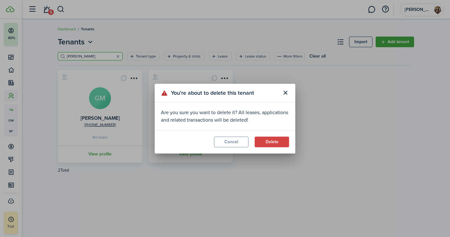
click at [275, 143] on button "Delete" at bounding box center [272, 142] width 34 height 11
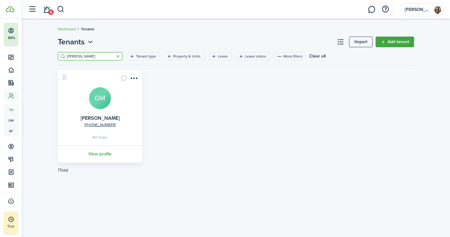
click at [105, 155] on link "View profile" at bounding box center [100, 153] width 86 height 17
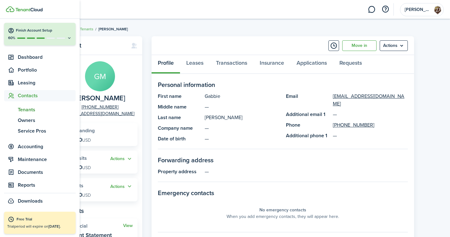
click at [40, 110] on span "Tenants" at bounding box center [47, 109] width 58 height 7
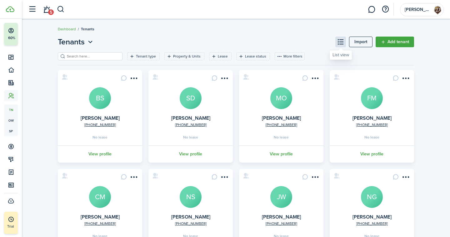
click at [340, 41] on button at bounding box center [340, 42] width 11 height 11
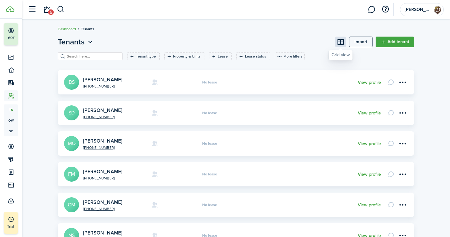
click at [335, 40] on button at bounding box center [340, 42] width 11 height 11
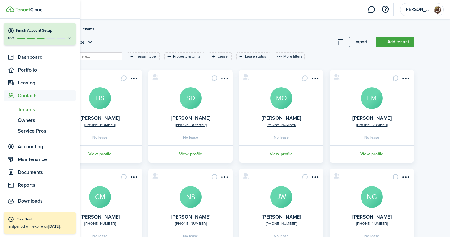
click at [27, 112] on span "Tenants" at bounding box center [47, 109] width 58 height 7
click at [28, 121] on span "Owners" at bounding box center [47, 120] width 58 height 7
click at [37, 68] on span "Portfolio" at bounding box center [47, 69] width 58 height 7
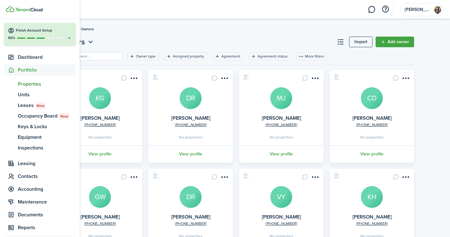
click at [28, 86] on span "Properties" at bounding box center [47, 83] width 58 height 7
